Goal: Task Accomplishment & Management: Use online tool/utility

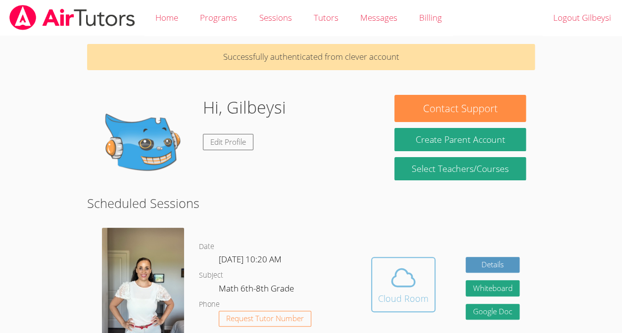
click at [406, 288] on icon at bounding box center [403, 278] width 28 height 28
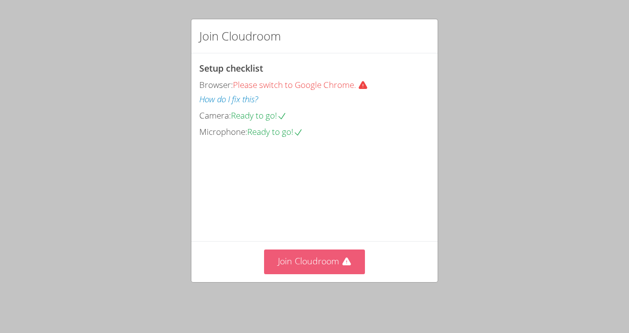
click at [330, 260] on button "Join Cloudroom" at bounding box center [314, 262] width 101 height 24
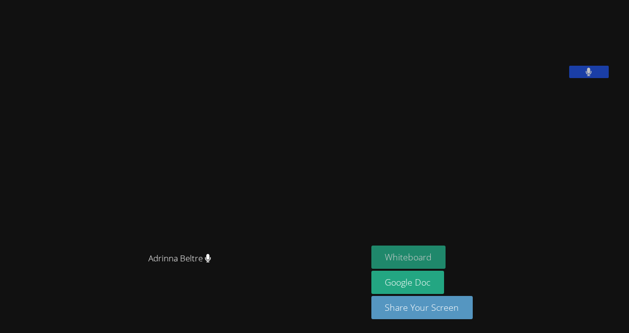
click at [422, 262] on button "Whiteboard" at bounding box center [409, 257] width 75 height 23
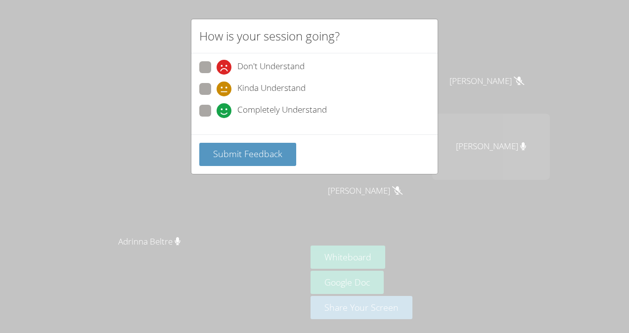
click at [289, 88] on span "Kinda Understand" at bounding box center [271, 89] width 68 height 15
click at [225, 88] on input "Kinda Understand" at bounding box center [221, 87] width 8 height 8
radio input "true"
click at [257, 152] on span "Submit Feedback" at bounding box center [247, 154] width 69 height 12
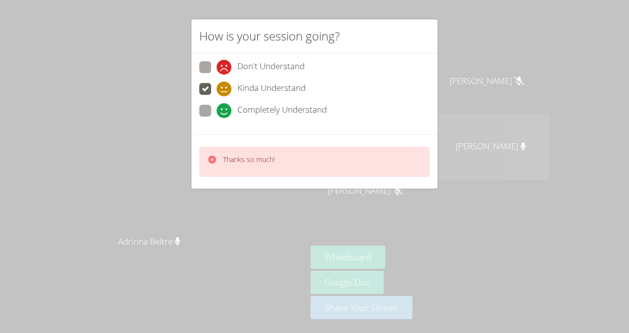
click at [383, 154] on div "Thanks so much!" at bounding box center [314, 162] width 231 height 30
